Goal: Task Accomplishment & Management: Use online tool/utility

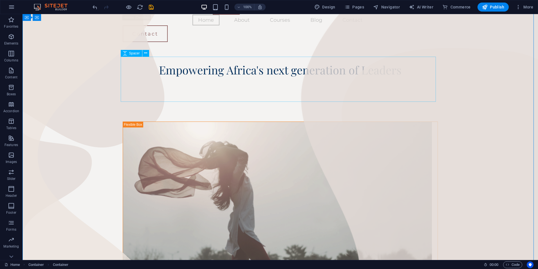
scroll to position [1, 0]
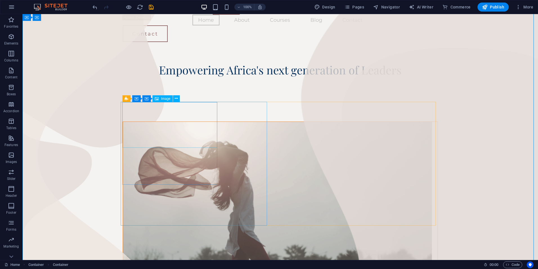
click at [194, 122] on figure at bounding box center [277, 196] width 309 height 149
select select "%"
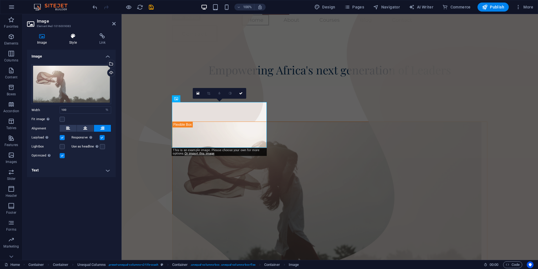
click at [69, 34] on icon at bounding box center [73, 36] width 28 height 6
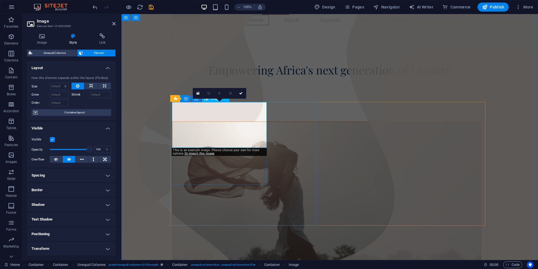
click at [208, 136] on figure at bounding box center [327, 196] width 309 height 149
select select "%"
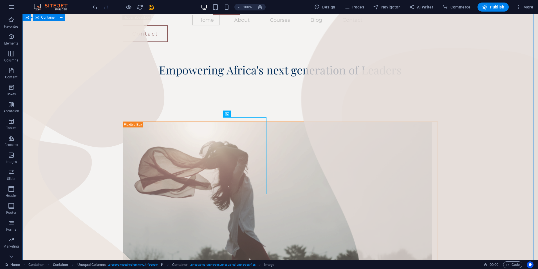
scroll to position [0, 0]
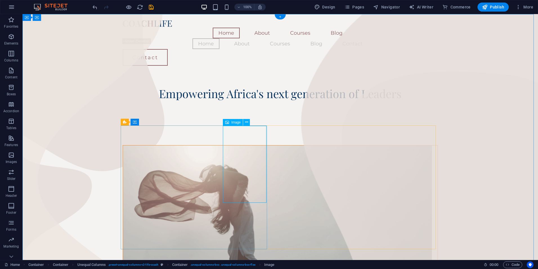
click at [247, 120] on icon at bounding box center [246, 122] width 3 height 6
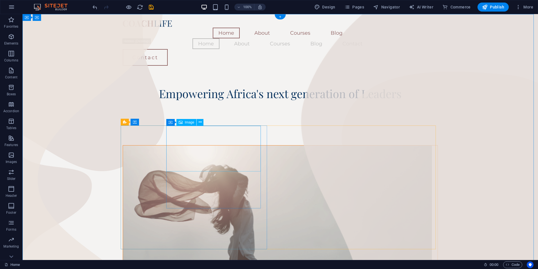
click at [242, 145] on figure at bounding box center [277, 219] width 309 height 149
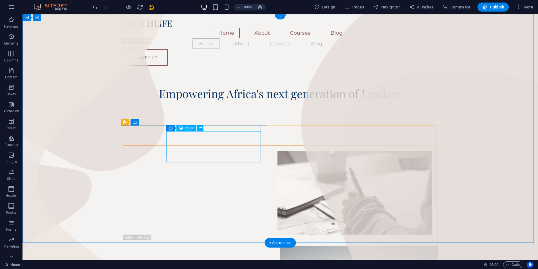
click at [242, 151] on figure at bounding box center [277, 192] width 309 height 83
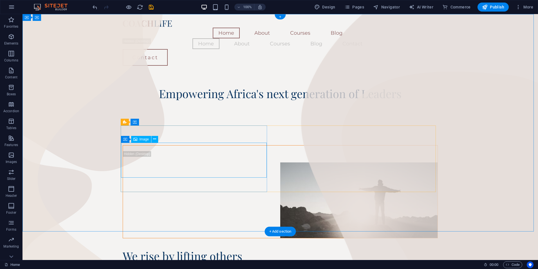
click at [242, 162] on figure at bounding box center [280, 199] width 315 height 75
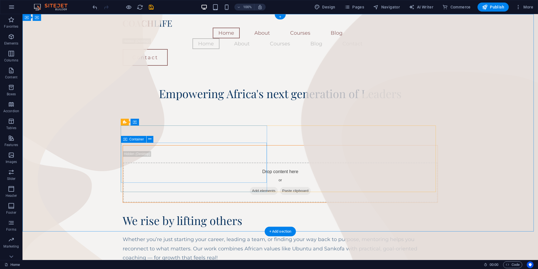
click at [250, 187] on span "Add elements" at bounding box center [264, 191] width 28 height 8
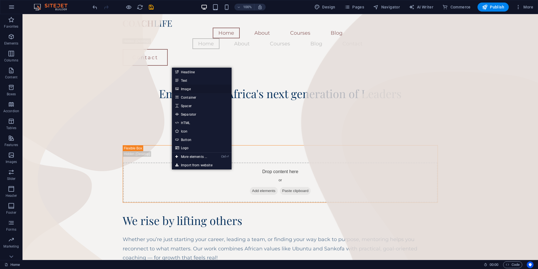
click at [188, 89] on link "Image" at bounding box center [202, 88] width 60 height 8
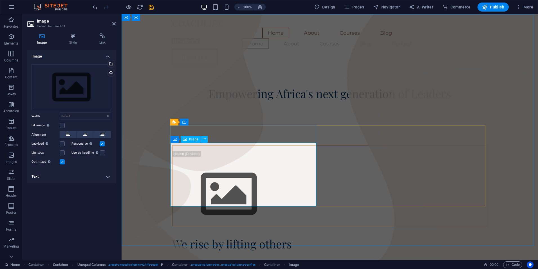
click at [235, 164] on figure at bounding box center [330, 193] width 315 height 63
click at [192, 141] on div "Image" at bounding box center [191, 139] width 20 height 7
click at [110, 73] on div "Upload" at bounding box center [110, 73] width 8 height 8
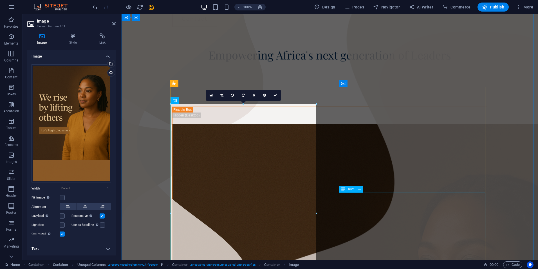
scroll to position [37, 0]
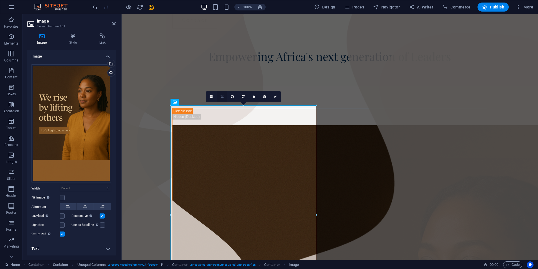
click at [224, 98] on link at bounding box center [222, 96] width 11 height 11
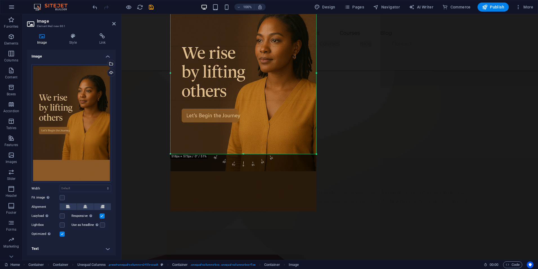
scroll to position [150, 0]
drag, startPoint x: 243, startPoint y: 199, endPoint x: 244, endPoint y: 141, distance: 58.0
click at [244, 141] on div "180 170 160 150 140 130 120 110 100 90 80 70 60 50 40 30 20 10 0 -10 -20 -30 -4…" at bounding box center [244, 72] width 146 height 161
click at [345, 213] on div at bounding box center [329, 232] width 315 height 39
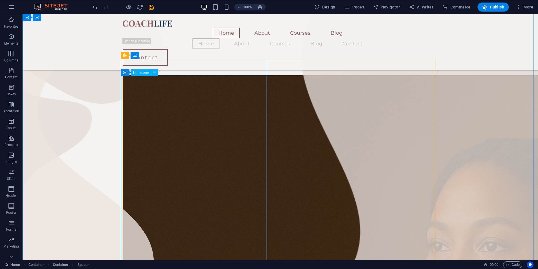
scroll to position [66, 0]
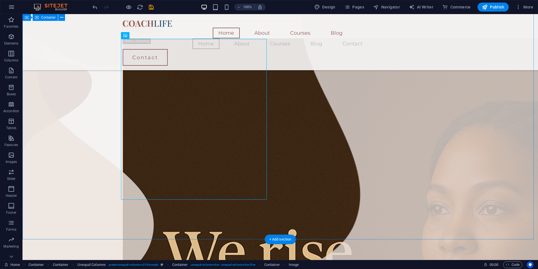
scroll to position [104, 0]
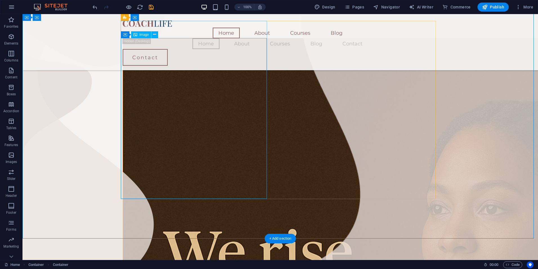
click at [149, 34] on icon at bounding box center [149, 35] width 3 height 6
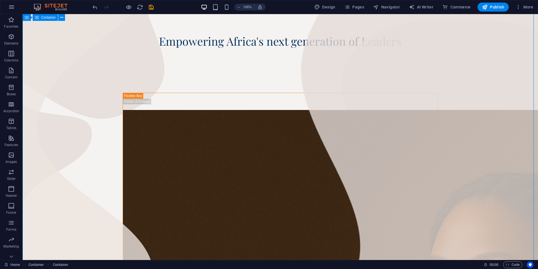
scroll to position [0, 0]
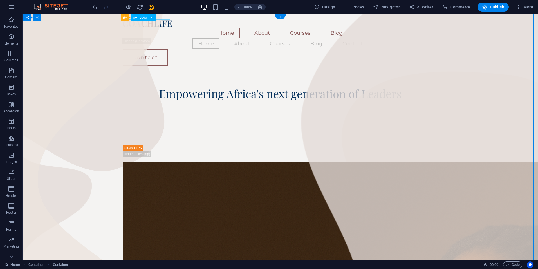
click at [135, 24] on div at bounding box center [280, 23] width 315 height 9
click at [153, 18] on icon at bounding box center [153, 18] width 3 height 6
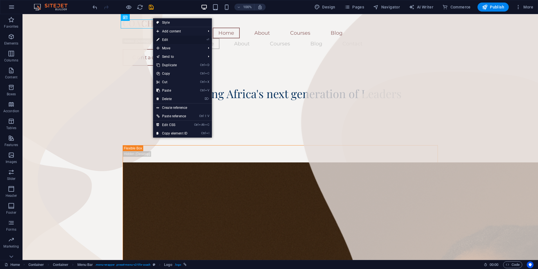
click at [160, 38] on link "⏎ Edit" at bounding box center [172, 39] width 38 height 8
select select "px"
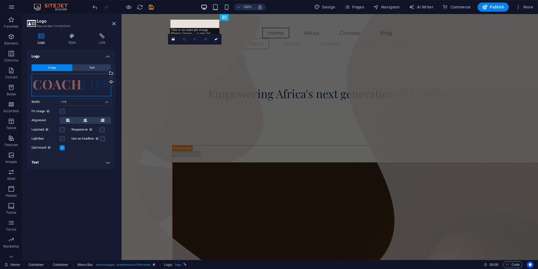
click at [104, 89] on div "Drag files here, click to choose files or select files from Files or our free s…" at bounding box center [72, 84] width 80 height 23
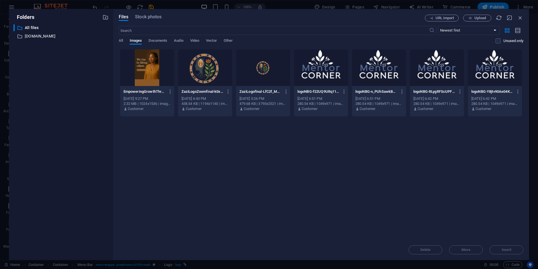
click at [218, 70] on div at bounding box center [205, 67] width 54 height 37
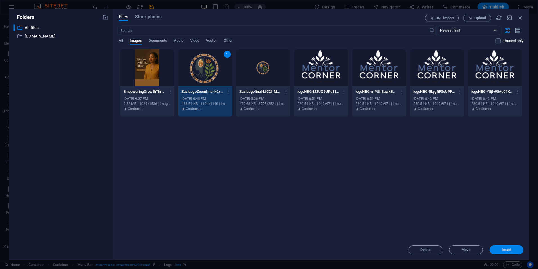
click at [500, 249] on span "Insert" at bounding box center [506, 249] width 29 height 3
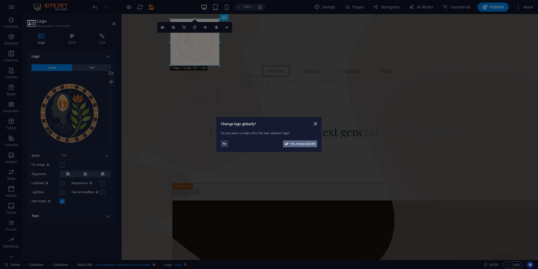
click at [310, 145] on span "Yes, change globally" at bounding box center [303, 143] width 25 height 7
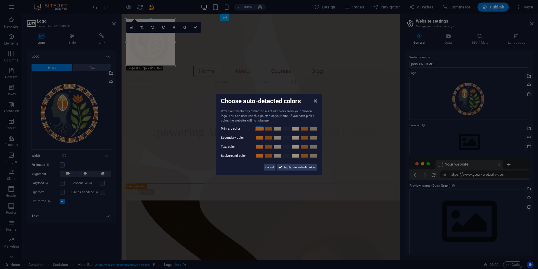
click at [264, 128] on link at bounding box center [259, 128] width 8 height 5
click at [314, 139] on link at bounding box center [313, 137] width 8 height 5
click at [269, 148] on link at bounding box center [268, 146] width 8 height 5
click at [276, 157] on link at bounding box center [277, 155] width 8 height 5
click at [285, 168] on span "Apply new website colors" at bounding box center [300, 166] width 32 height 7
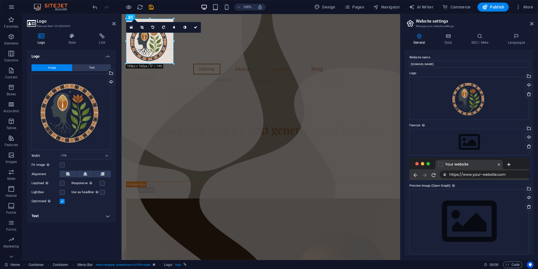
drag, startPoint x: 176, startPoint y: 66, endPoint x: 173, endPoint y: 48, distance: 18.5
drag, startPoint x: 271, startPoint y: 77, endPoint x: 152, endPoint y: 55, distance: 121.5
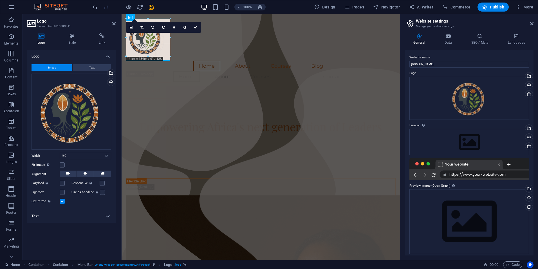
drag, startPoint x: 150, startPoint y: 64, endPoint x: 152, endPoint y: 60, distance: 4.8
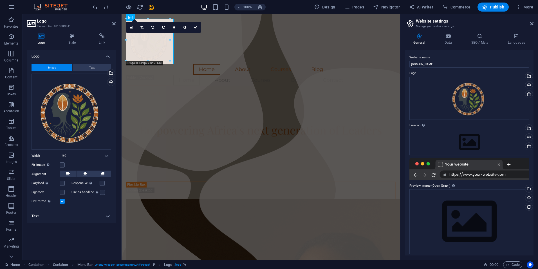
type input "175"
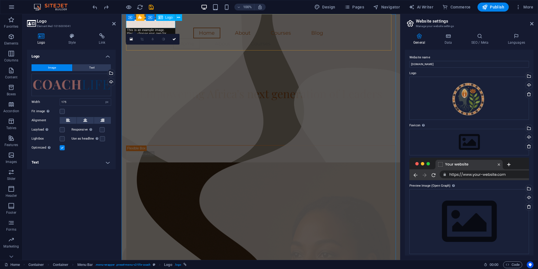
click at [167, 24] on div at bounding box center [261, 23] width 270 height 9
click at [216, 87] on div "Empowering Africa's next generation of Leaders" at bounding box center [261, 93] width 270 height 13
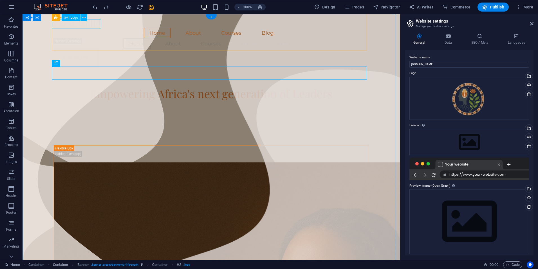
click at [81, 24] on div at bounding box center [211, 23] width 315 height 9
select select "px"
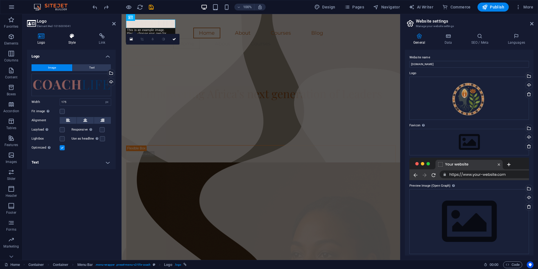
click at [78, 40] on h4 "Style" at bounding box center [73, 39] width 31 height 12
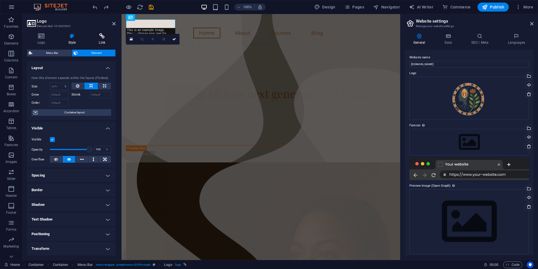
click at [107, 37] on icon at bounding box center [101, 36] width 27 height 6
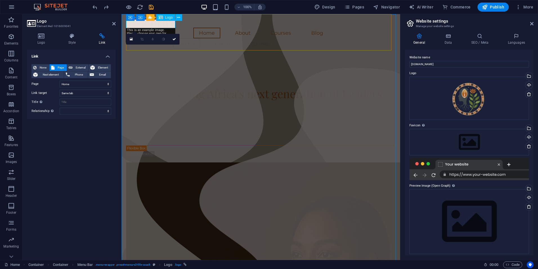
click at [165, 17] on span "Logo" at bounding box center [169, 17] width 8 height 3
click at [180, 17] on icon at bounding box center [178, 18] width 3 height 6
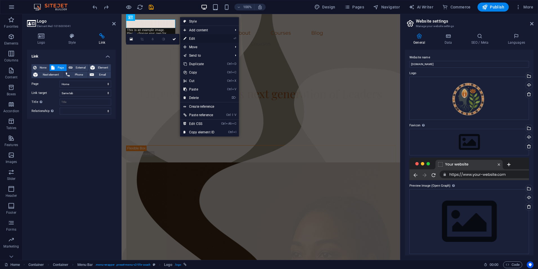
click at [200, 37] on link "⏎ Edit" at bounding box center [199, 38] width 38 height 8
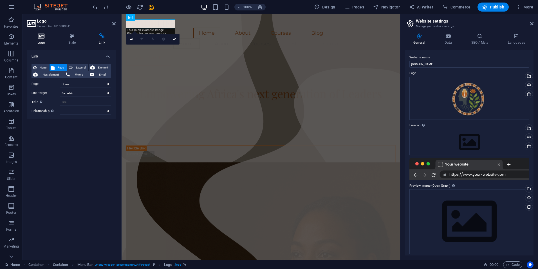
click at [43, 37] on icon at bounding box center [41, 36] width 29 height 6
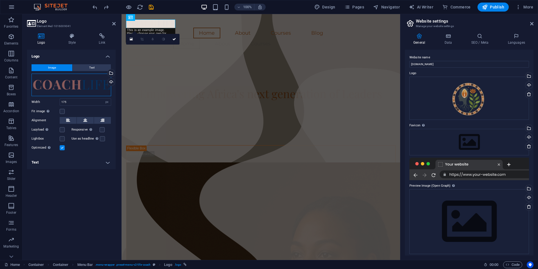
click at [86, 83] on div "Drag files here, click to choose files or select files from Files or our free s…" at bounding box center [72, 84] width 80 height 23
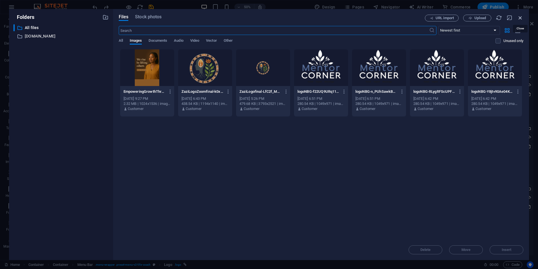
click at [519, 17] on icon "button" at bounding box center [521, 18] width 6 height 6
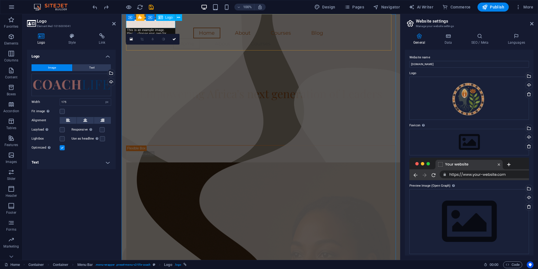
click at [155, 23] on div at bounding box center [261, 23] width 270 height 9
click at [175, 40] on icon at bounding box center [174, 38] width 3 height 3
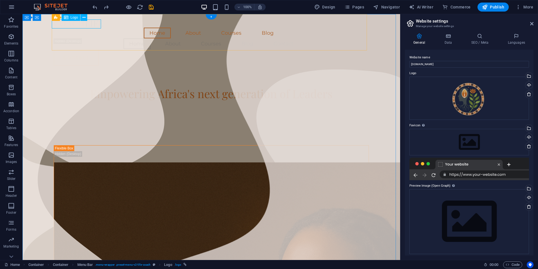
click at [88, 24] on div at bounding box center [211, 23] width 315 height 9
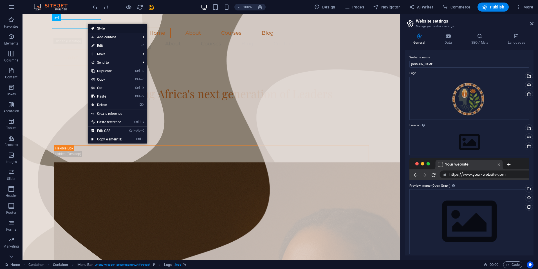
click at [95, 28] on link "Style" at bounding box center [117, 28] width 59 height 8
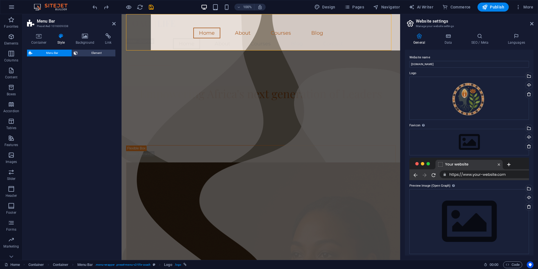
select select "rem"
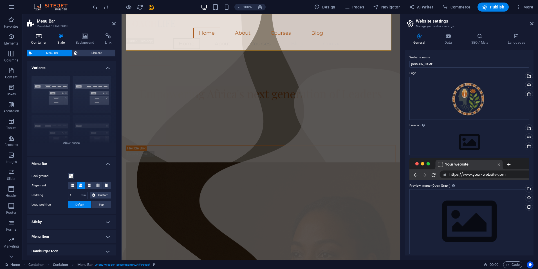
click at [37, 36] on icon at bounding box center [39, 36] width 24 height 6
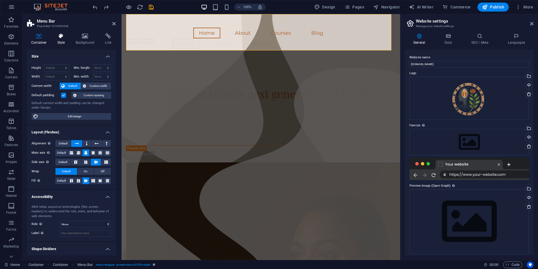
click at [63, 39] on h4 "Style" at bounding box center [62, 39] width 18 height 12
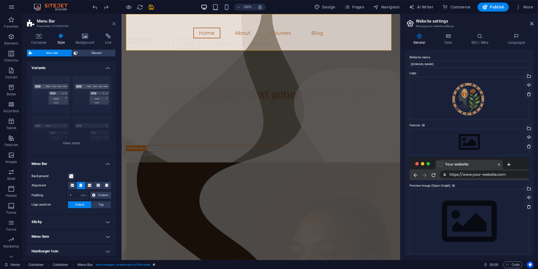
click at [115, 23] on icon at bounding box center [113, 23] width 3 height 5
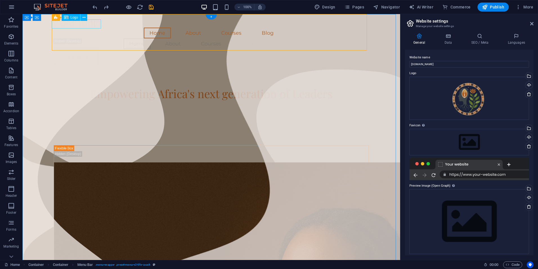
click at [92, 27] on div at bounding box center [211, 23] width 315 height 9
click at [81, 18] on icon at bounding box center [80, 18] width 3 height 6
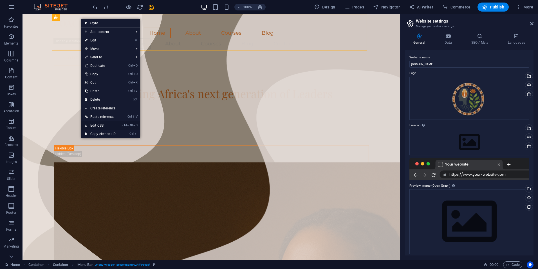
click at [102, 124] on link "Ctrl Alt C Edit CSS" at bounding box center [100, 125] width 38 height 8
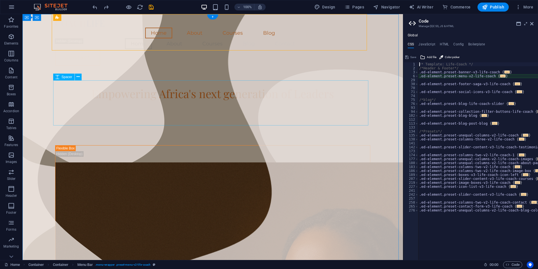
type textarea "@include menu-v2("
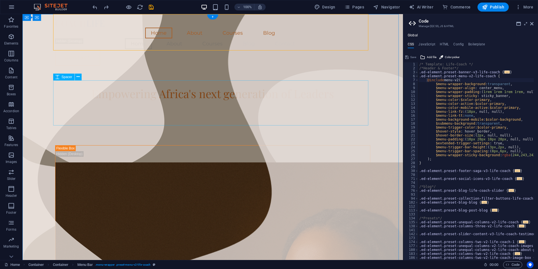
click at [112, 100] on div at bounding box center [212, 122] width 315 height 45
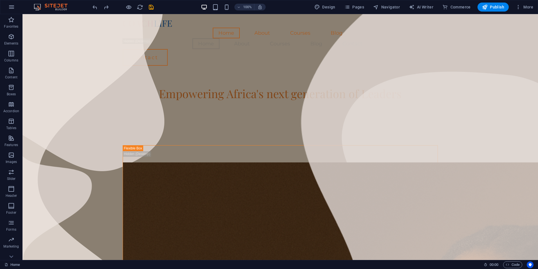
click at [138, 10] on div at bounding box center [123, 7] width 63 height 9
click at [139, 8] on icon "reload" at bounding box center [140, 7] width 6 height 6
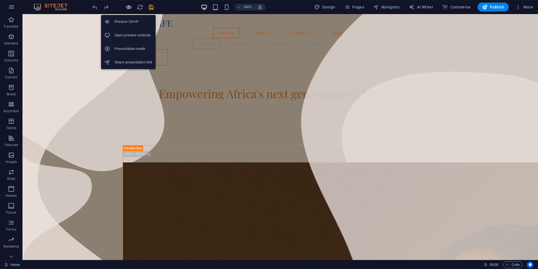
click at [128, 7] on icon "button" at bounding box center [129, 7] width 6 height 6
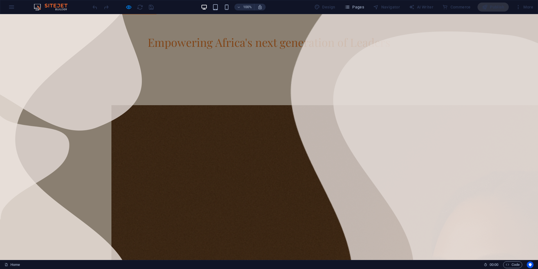
scroll to position [41, 0]
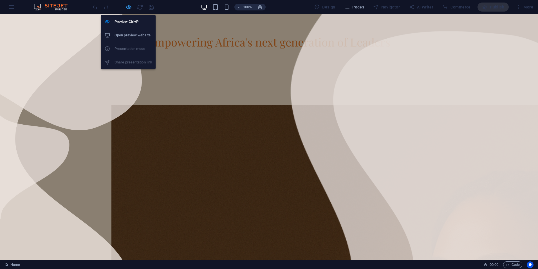
click at [129, 10] on icon "button" at bounding box center [129, 7] width 6 height 6
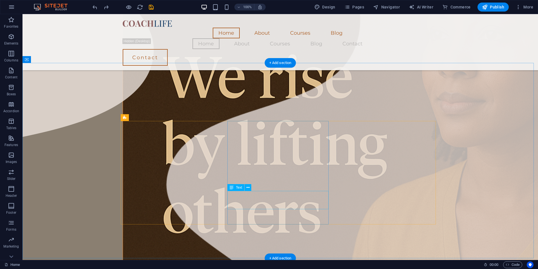
scroll to position [278, 0]
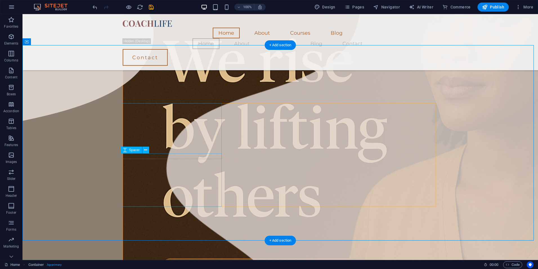
scroll to position [307, 0]
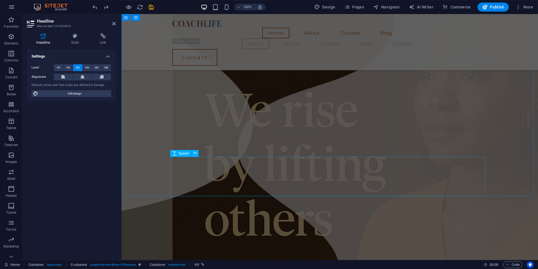
scroll to position [205, 0]
click at [109, 8] on icon "redo" at bounding box center [106, 7] width 6 height 6
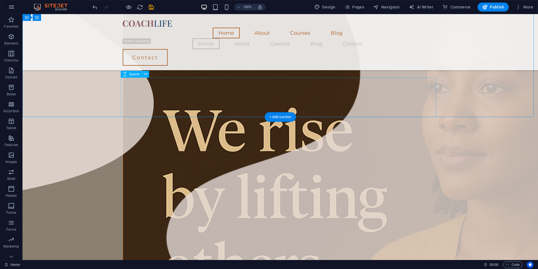
scroll to position [226, 0]
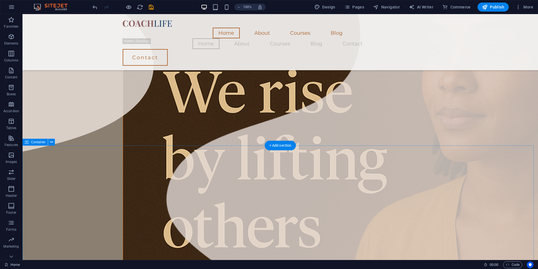
scroll to position [272, 0]
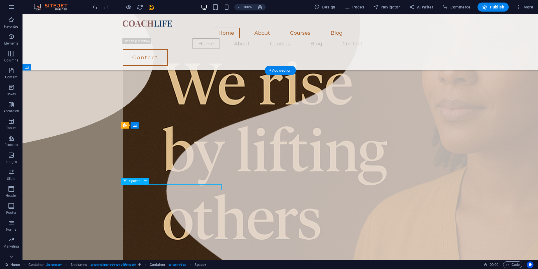
select select "px"
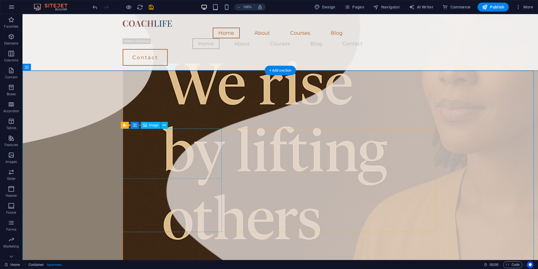
click at [164, 125] on icon at bounding box center [164, 125] width 3 height 6
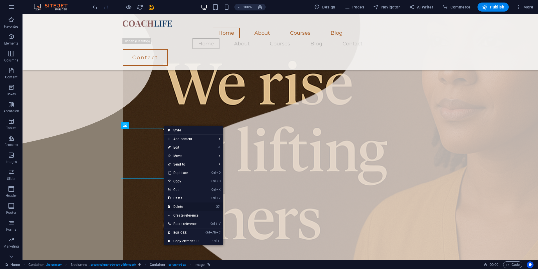
click at [180, 207] on link "⌦ Delete" at bounding box center [183, 206] width 38 height 8
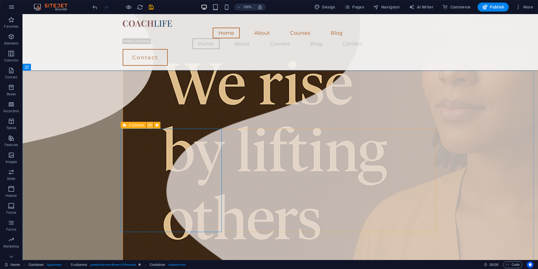
click at [148, 126] on button at bounding box center [150, 125] width 7 height 7
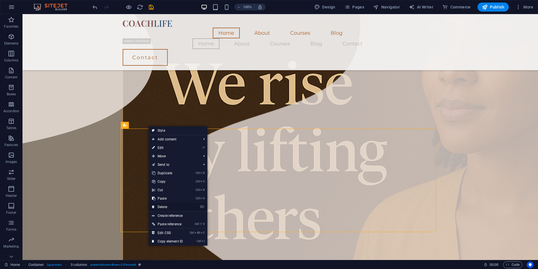
click at [164, 206] on link "⌦ Delete" at bounding box center [168, 206] width 38 height 8
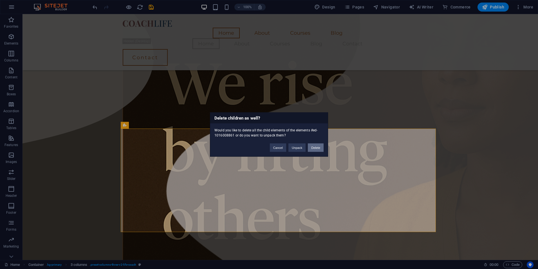
click at [312, 147] on button "Delete" at bounding box center [316, 147] width 16 height 8
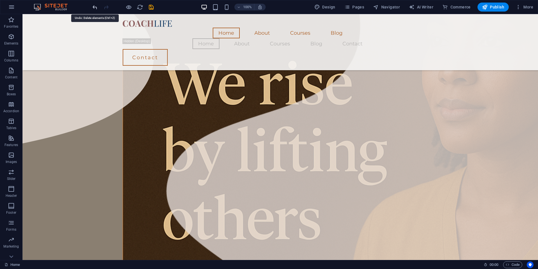
click at [95, 6] on icon "undo" at bounding box center [95, 7] width 6 height 6
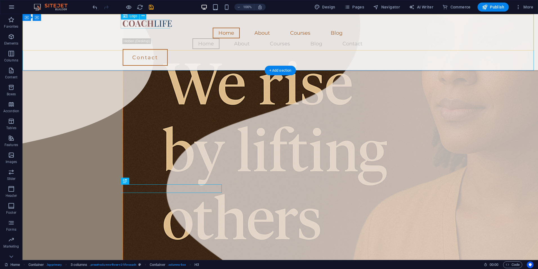
click at [149, 23] on div at bounding box center [280, 23] width 315 height 9
select select "px"
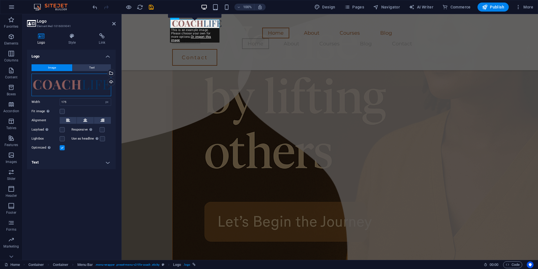
click at [71, 82] on div "Drag files here, click to choose files or select files from Files or our free s…" at bounding box center [72, 84] width 80 height 23
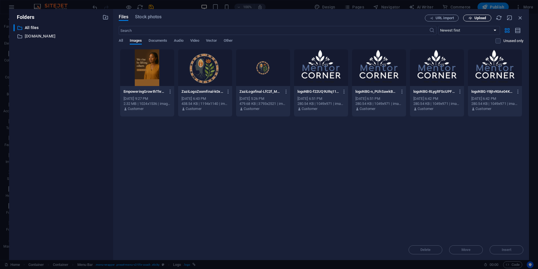
click at [477, 17] on span "Upload" at bounding box center [481, 17] width 12 height 3
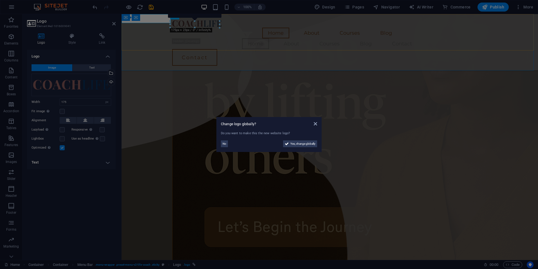
scroll to position [272, 0]
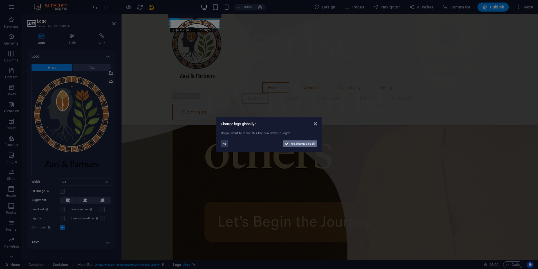
click at [305, 143] on span "Yes, change globally" at bounding box center [303, 143] width 25 height 7
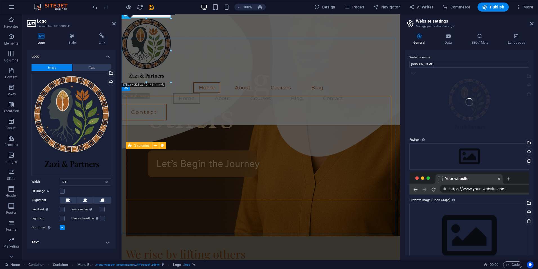
scroll to position [278, 0]
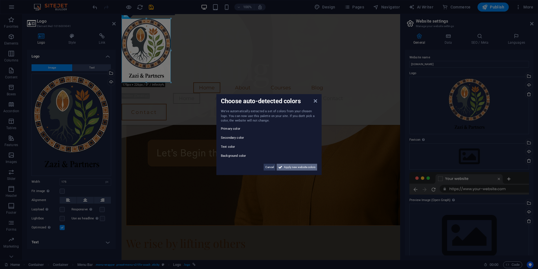
click at [298, 168] on span "Apply new website colors" at bounding box center [300, 166] width 32 height 7
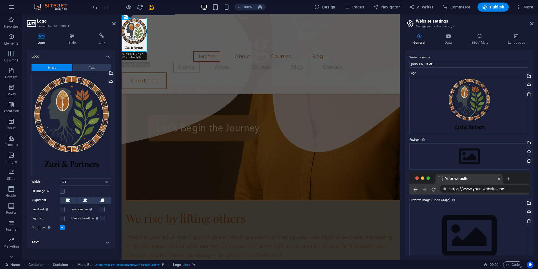
scroll to position [271, 0]
drag, startPoint x: 146, startPoint y: 82, endPoint x: 148, endPoint y: 51, distance: 31.3
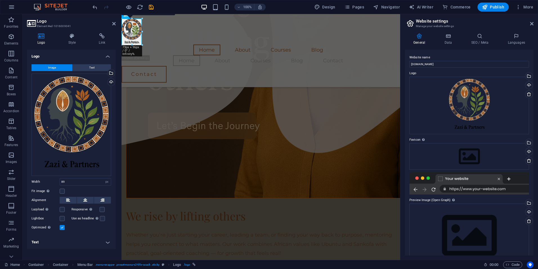
scroll to position [270, 0]
drag, startPoint x: 149, startPoint y: 52, endPoint x: 144, endPoint y: 31, distance: 21.6
type input "73"
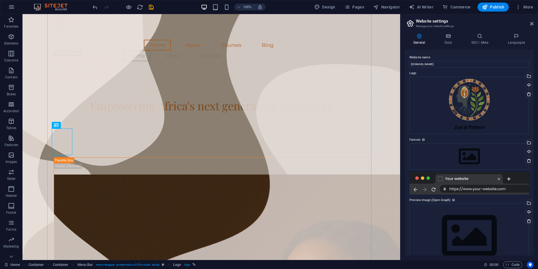
scroll to position [0, 0]
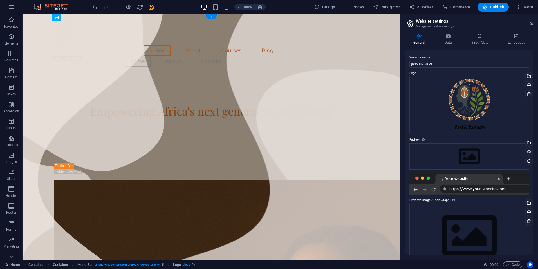
drag, startPoint x: 65, startPoint y: 28, endPoint x: 77, endPoint y: 33, distance: 13.4
click at [55, 19] on div at bounding box center [211, 32] width 315 height 26
click at [66, 30] on div at bounding box center [211, 32] width 315 height 26
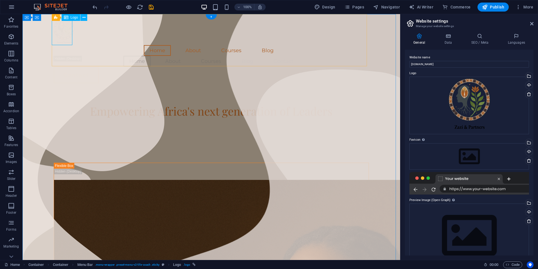
select select "px"
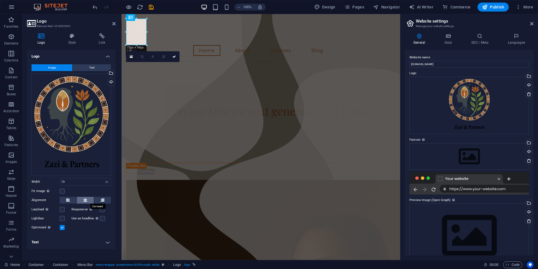
click at [85, 199] on icon at bounding box center [85, 200] width 4 height 7
click at [99, 199] on button at bounding box center [102, 200] width 17 height 7
click at [70, 200] on button at bounding box center [68, 200] width 17 height 7
click at [77, 38] on icon at bounding box center [72, 36] width 28 height 6
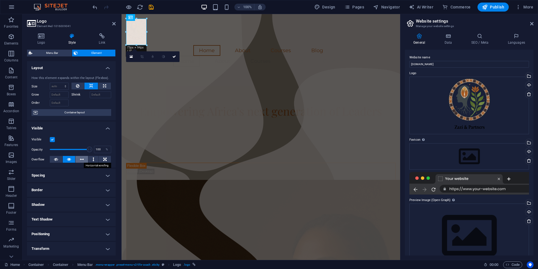
click at [82, 161] on icon at bounding box center [82, 159] width 4 height 7
click at [93, 157] on icon at bounding box center [94, 159] width 2 height 7
click at [71, 158] on button at bounding box center [69, 159] width 13 height 7
click at [86, 158] on button at bounding box center [81, 159] width 13 height 7
click at [77, 235] on h4 "Positioning" at bounding box center [71, 234] width 89 height 14
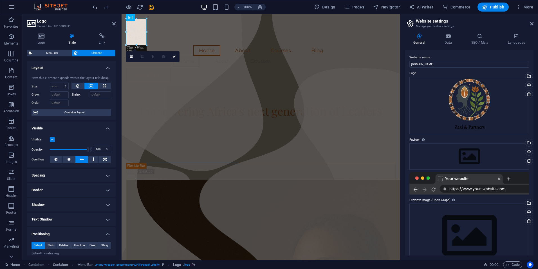
click at [77, 235] on h4 "Positioning" at bounding box center [71, 232] width 89 height 10
click at [77, 235] on h4 "Positioning" at bounding box center [71, 234] width 89 height 14
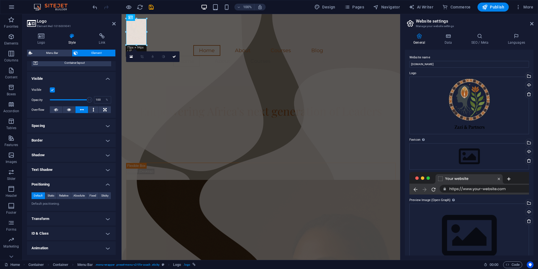
scroll to position [55, 0]
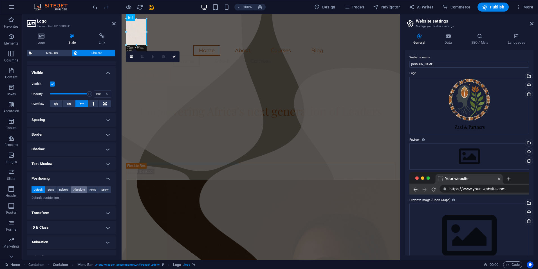
click at [81, 190] on span "Absolute" at bounding box center [78, 189] width 11 height 7
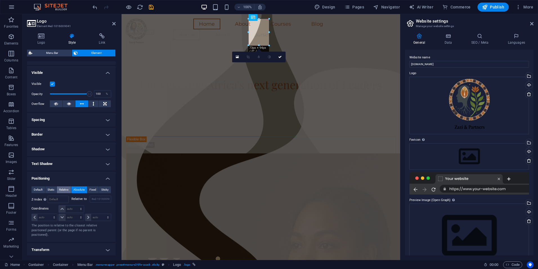
click at [63, 189] on span "Relative" at bounding box center [63, 189] width 9 height 7
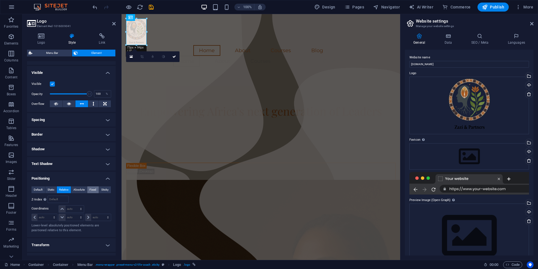
click at [90, 189] on span "Fixed" at bounding box center [93, 189] width 7 height 7
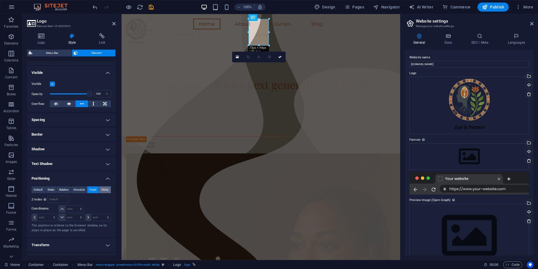
click at [102, 188] on span "Sticky" at bounding box center [104, 189] width 7 height 7
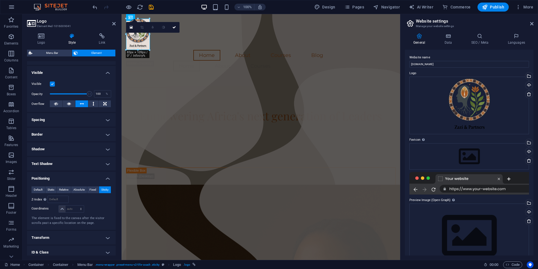
drag, startPoint x: 147, startPoint y: 34, endPoint x: 151, endPoint y: 31, distance: 4.6
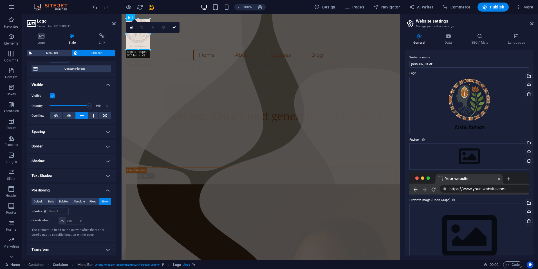
scroll to position [0, 0]
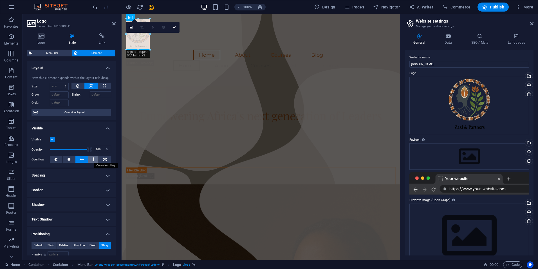
click at [96, 160] on button at bounding box center [93, 159] width 10 height 7
click at [70, 159] on icon at bounding box center [69, 159] width 4 height 7
click at [39, 244] on span "Default" at bounding box center [38, 245] width 9 height 7
click at [43, 38] on icon at bounding box center [41, 36] width 29 height 6
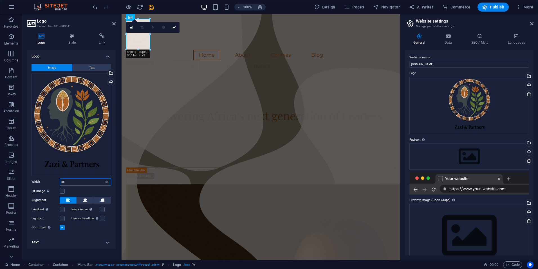
click at [90, 181] on input "85" at bounding box center [85, 181] width 51 height 7
type input "98"
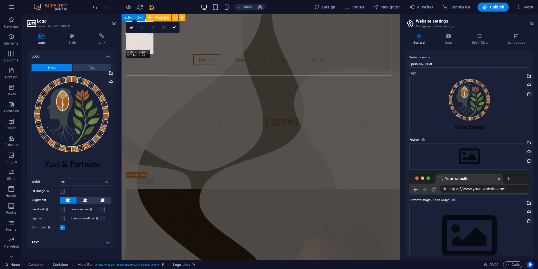
click at [192, 49] on div "Home About Courses Blog Home About Courses Blog Contact Contact Menu" at bounding box center [261, 55] width 270 height 83
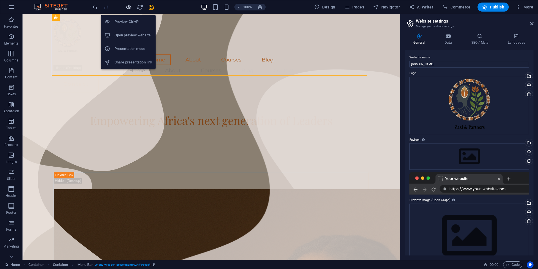
click at [128, 7] on icon "button" at bounding box center [129, 7] width 6 height 6
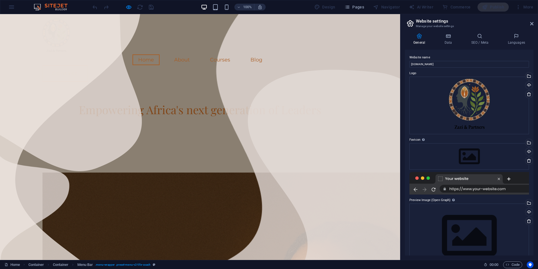
click at [58, 34] on img at bounding box center [57, 37] width 28 height 36
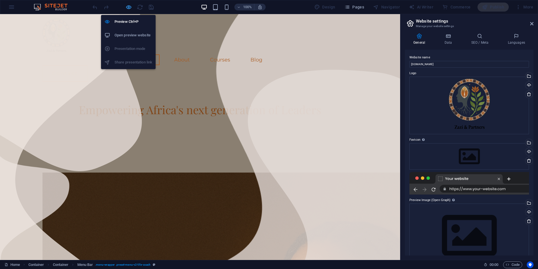
click at [129, 9] on icon "button" at bounding box center [129, 7] width 6 height 6
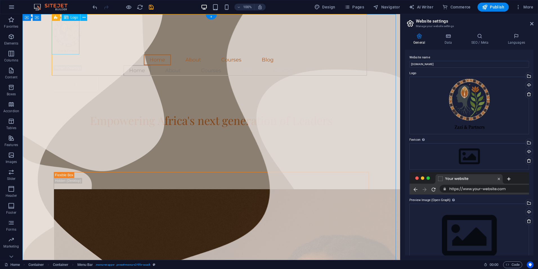
click at [61, 32] on div at bounding box center [211, 37] width 315 height 36
select select "px"
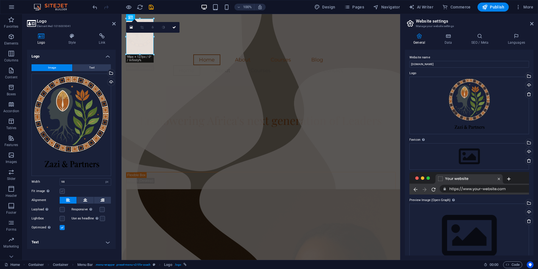
click at [62, 190] on label at bounding box center [62, 190] width 5 height 5
click at [0, 0] on input "Fit image Automatically fit image to a fixed width and height" at bounding box center [0, 0] width 0 height 0
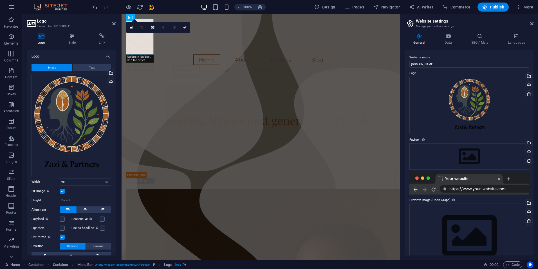
click at [62, 190] on label at bounding box center [62, 190] width 5 height 5
click at [0, 0] on input "Fit image Automatically fit image to a fixed width and height" at bounding box center [0, 0] width 0 height 0
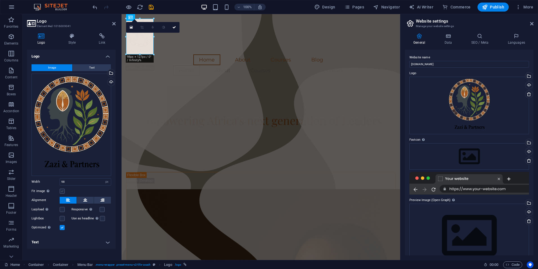
click at [62, 190] on label at bounding box center [62, 190] width 5 height 5
click at [0, 0] on input "Fit image Automatically fit image to a fixed width and height" at bounding box center [0, 0] width 0 height 0
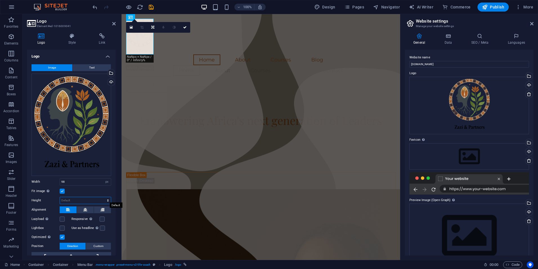
click at [77, 199] on select "Default auto px" at bounding box center [85, 200] width 51 height 7
click at [60, 197] on select "Default auto px" at bounding box center [85, 200] width 51 height 7
click at [88, 197] on select "Default auto px" at bounding box center [85, 200] width 51 height 7
select select "px"
click at [102, 197] on select "Default auto px" at bounding box center [85, 200] width 51 height 7
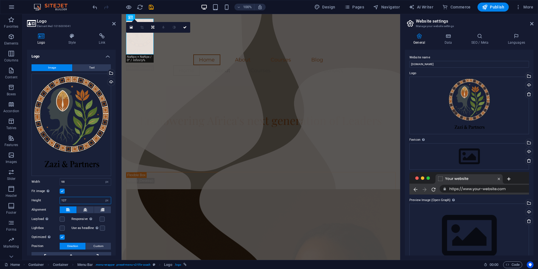
click at [80, 199] on input "127" at bounding box center [85, 200] width 51 height 7
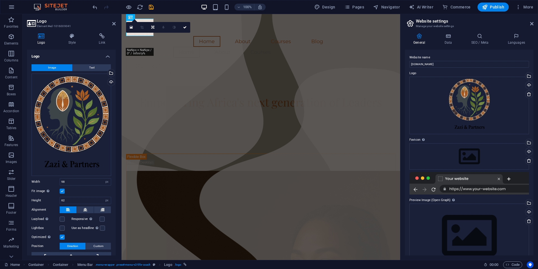
click at [143, 33] on div "16:10 16:9 4:3 1:1 1:2 0" at bounding box center [158, 27] width 64 height 11
click at [93, 6] on icon "undo" at bounding box center [95, 7] width 6 height 6
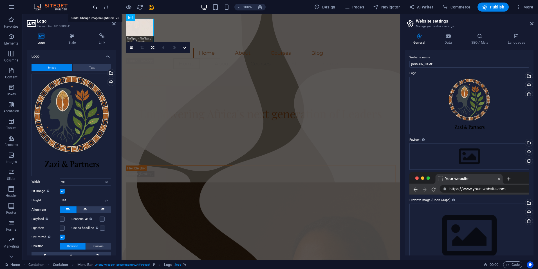
click at [93, 6] on icon "undo" at bounding box center [95, 7] width 6 height 6
type input "127"
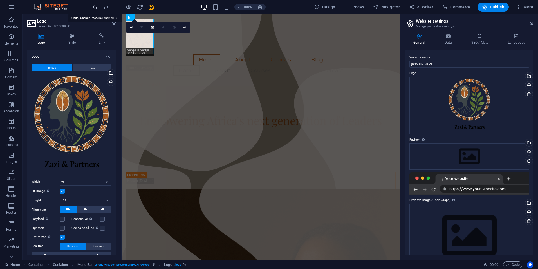
click at [93, 6] on icon "undo" at bounding box center [95, 7] width 6 height 6
select select "DISABLED_OPTION_VALUE"
click at [151, 114] on div "Empowering Africa's next generation of Leaders" at bounding box center [261, 120] width 270 height 13
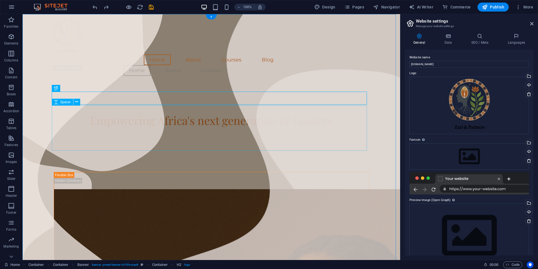
click at [155, 127] on div at bounding box center [211, 149] width 315 height 45
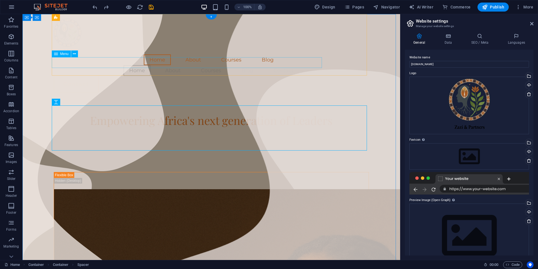
click at [228, 65] on nav "Home About Courses Blog Contact" at bounding box center [211, 70] width 315 height 11
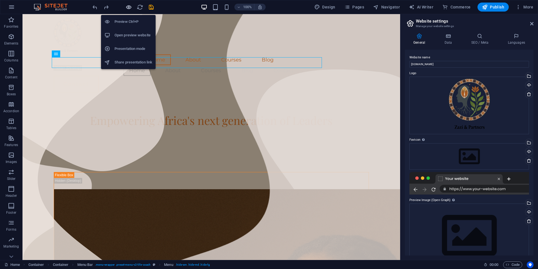
click at [130, 9] on icon "button" at bounding box center [129, 7] width 6 height 6
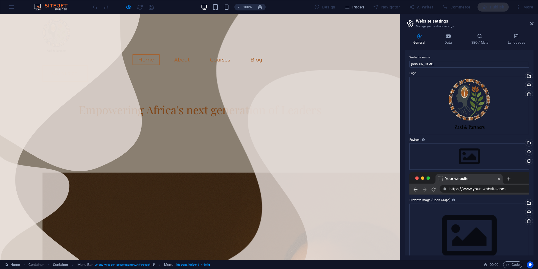
click at [212, 6] on div "100%" at bounding box center [233, 7] width 65 height 9
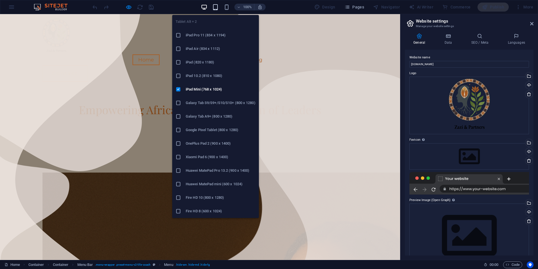
click at [214, 6] on icon "button" at bounding box center [215, 7] width 6 height 6
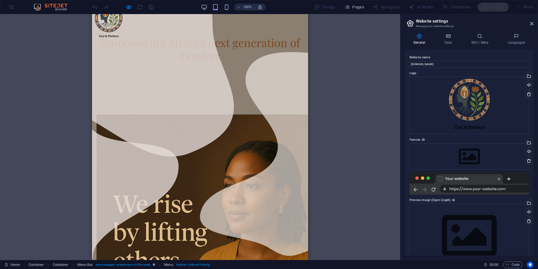
scroll to position [14, 0]
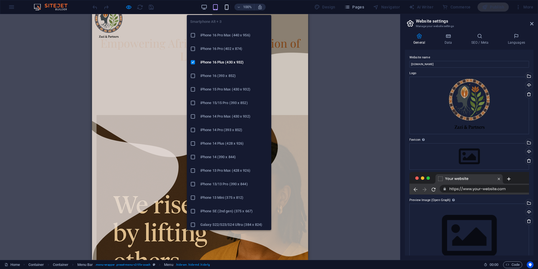
click at [226, 10] on icon "button" at bounding box center [227, 7] width 6 height 6
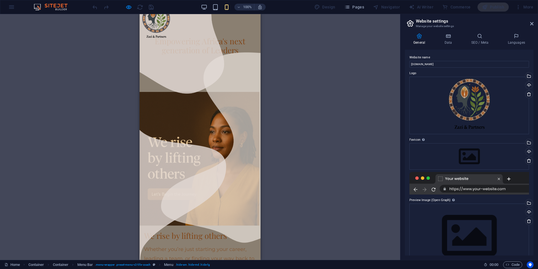
scroll to position [0, 0]
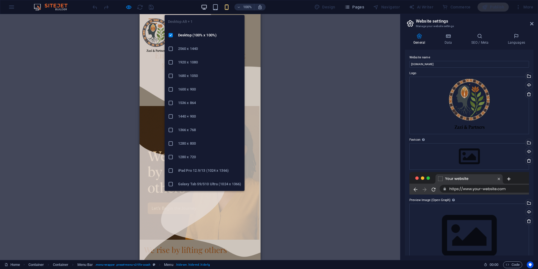
click at [206, 5] on icon "button" at bounding box center [204, 7] width 6 height 6
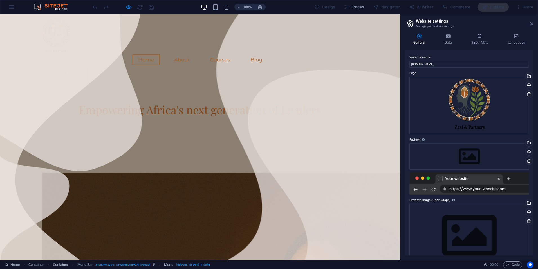
click at [531, 26] on link at bounding box center [532, 23] width 3 height 5
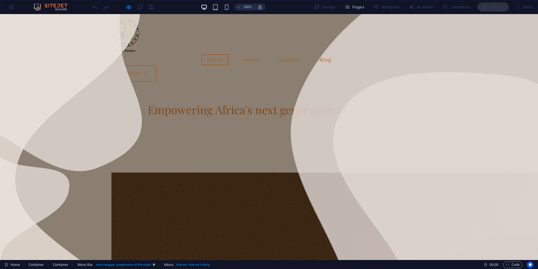
click at [125, 35] on img at bounding box center [126, 37] width 28 height 36
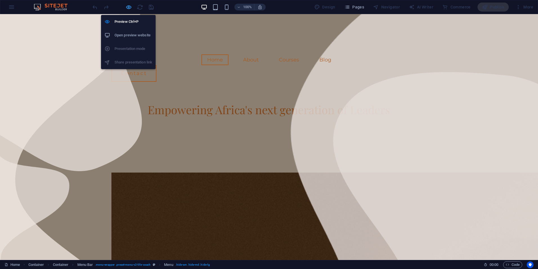
click at [128, 8] on icon "button" at bounding box center [129, 7] width 6 height 6
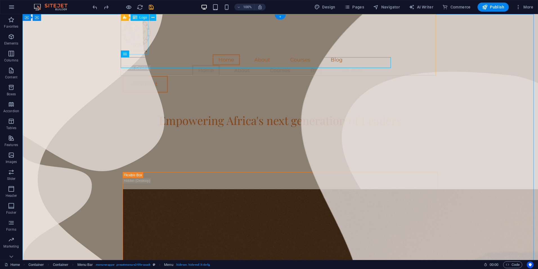
click at [135, 32] on div at bounding box center [280, 37] width 315 height 36
select select "px"
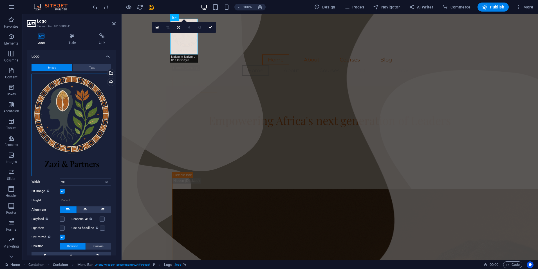
click at [67, 108] on div "Drag files here, click to choose files or select files from Files or our free s…" at bounding box center [72, 124] width 80 height 102
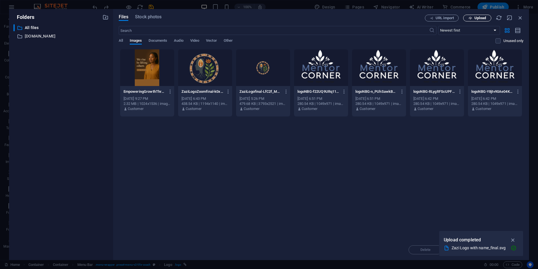
click at [478, 18] on span "Upload" at bounding box center [481, 17] width 12 height 3
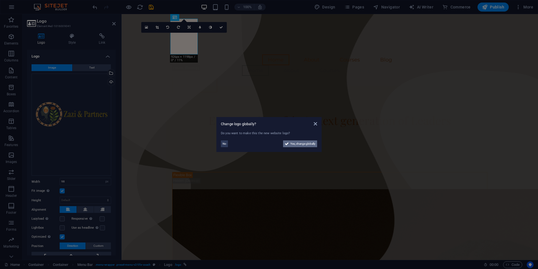
click at [301, 142] on span "Yes, change globally" at bounding box center [303, 143] width 25 height 7
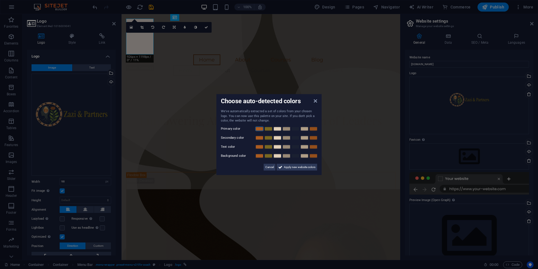
click at [258, 129] on link at bounding box center [259, 128] width 8 height 5
click at [266, 138] on link at bounding box center [268, 137] width 8 height 5
click at [276, 146] on link at bounding box center [277, 146] width 8 height 5
click at [263, 156] on link at bounding box center [259, 155] width 8 height 5
click at [305, 164] on span "Apply new website colors" at bounding box center [300, 166] width 32 height 7
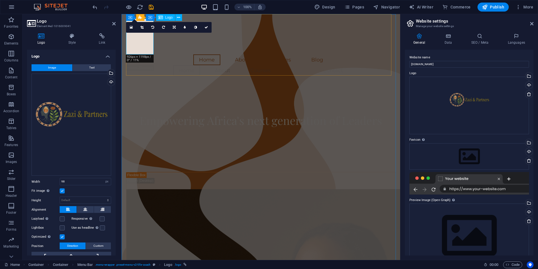
click at [150, 45] on div at bounding box center [261, 37] width 270 height 36
